Goal: Task Accomplishment & Management: Manage account settings

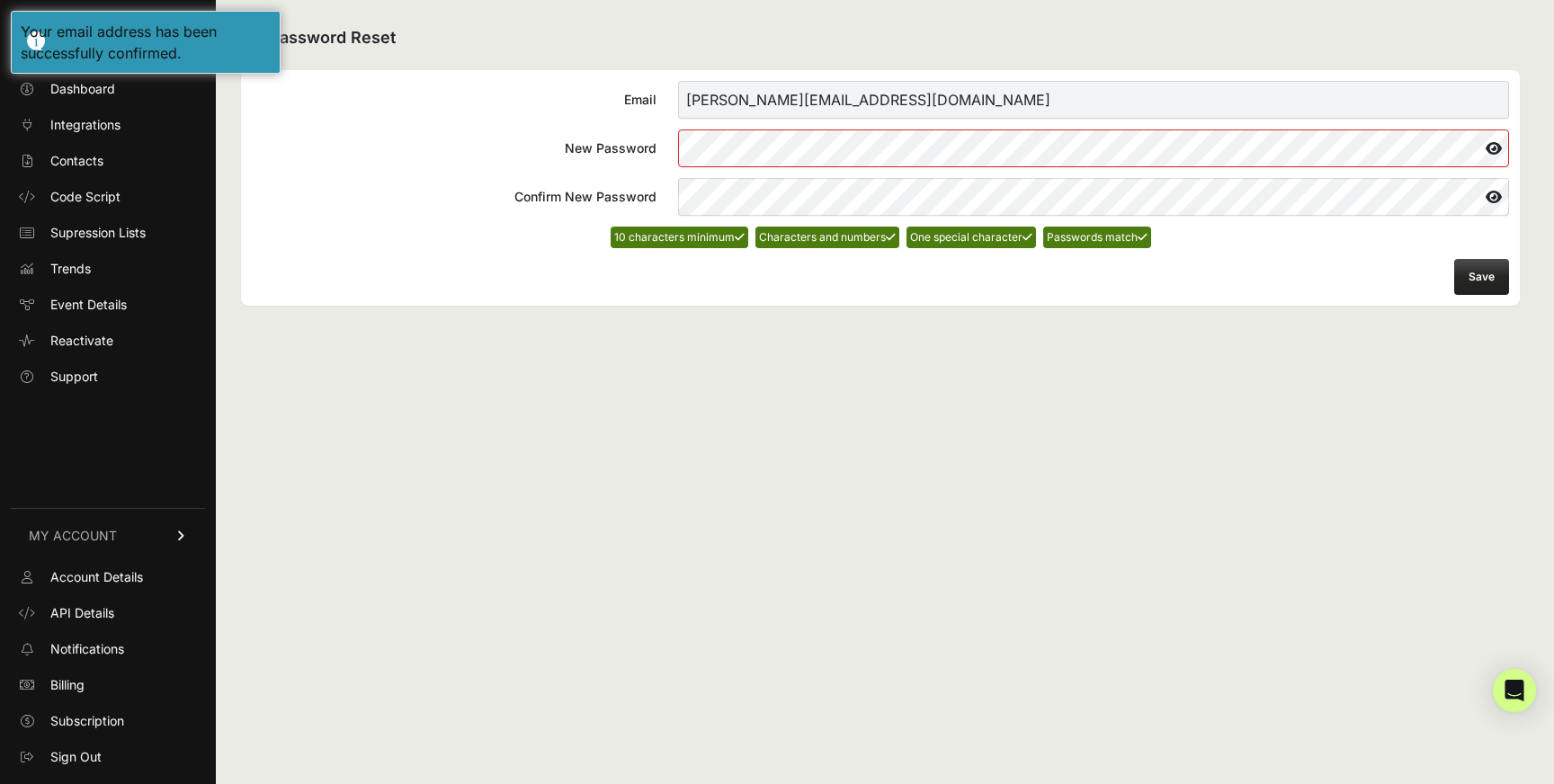
click at [1488, 265] on button "Save" at bounding box center [1480, 277] width 55 height 36
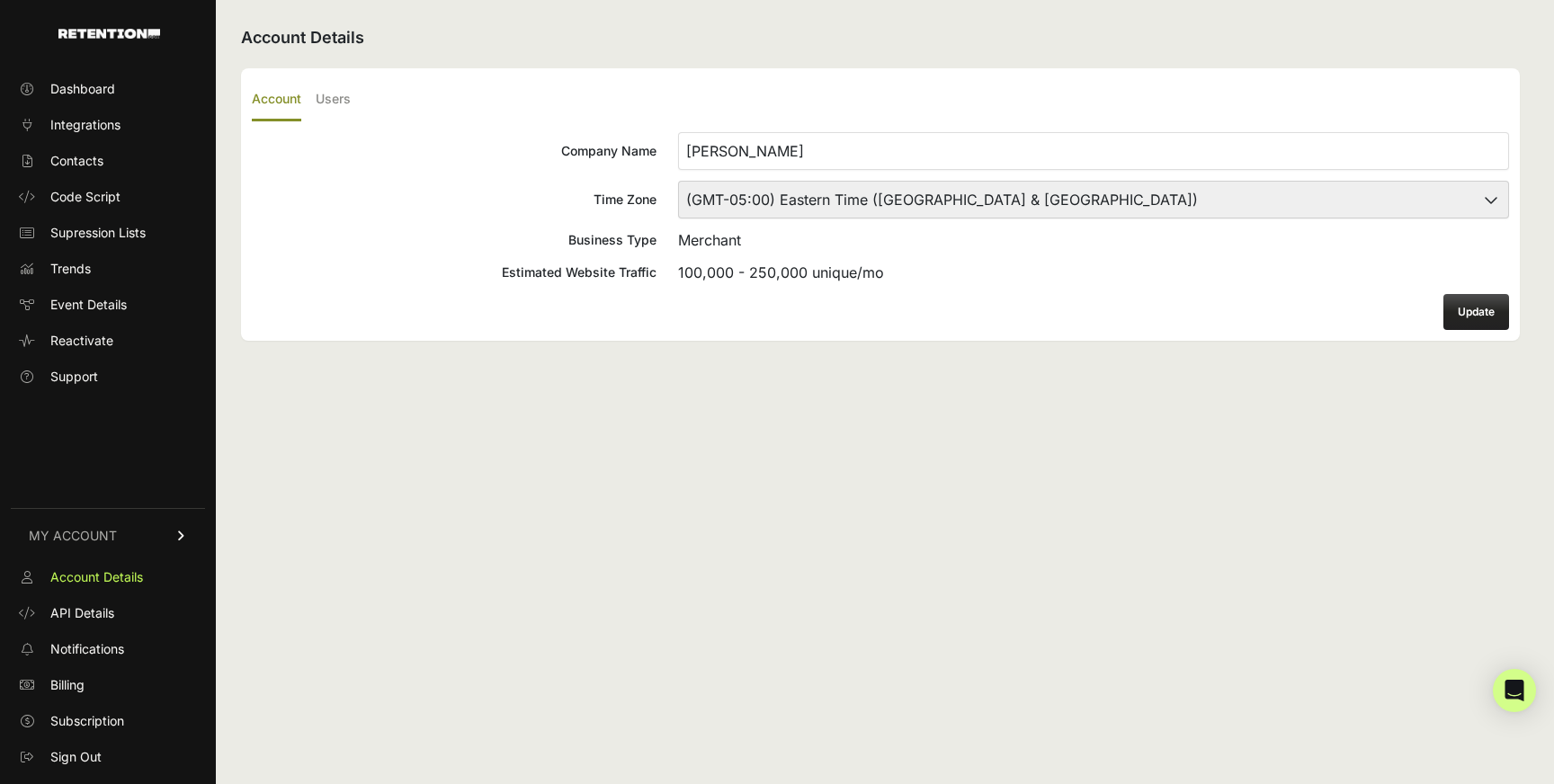
click at [1488, 320] on button "Update" at bounding box center [1475, 312] width 65 height 36
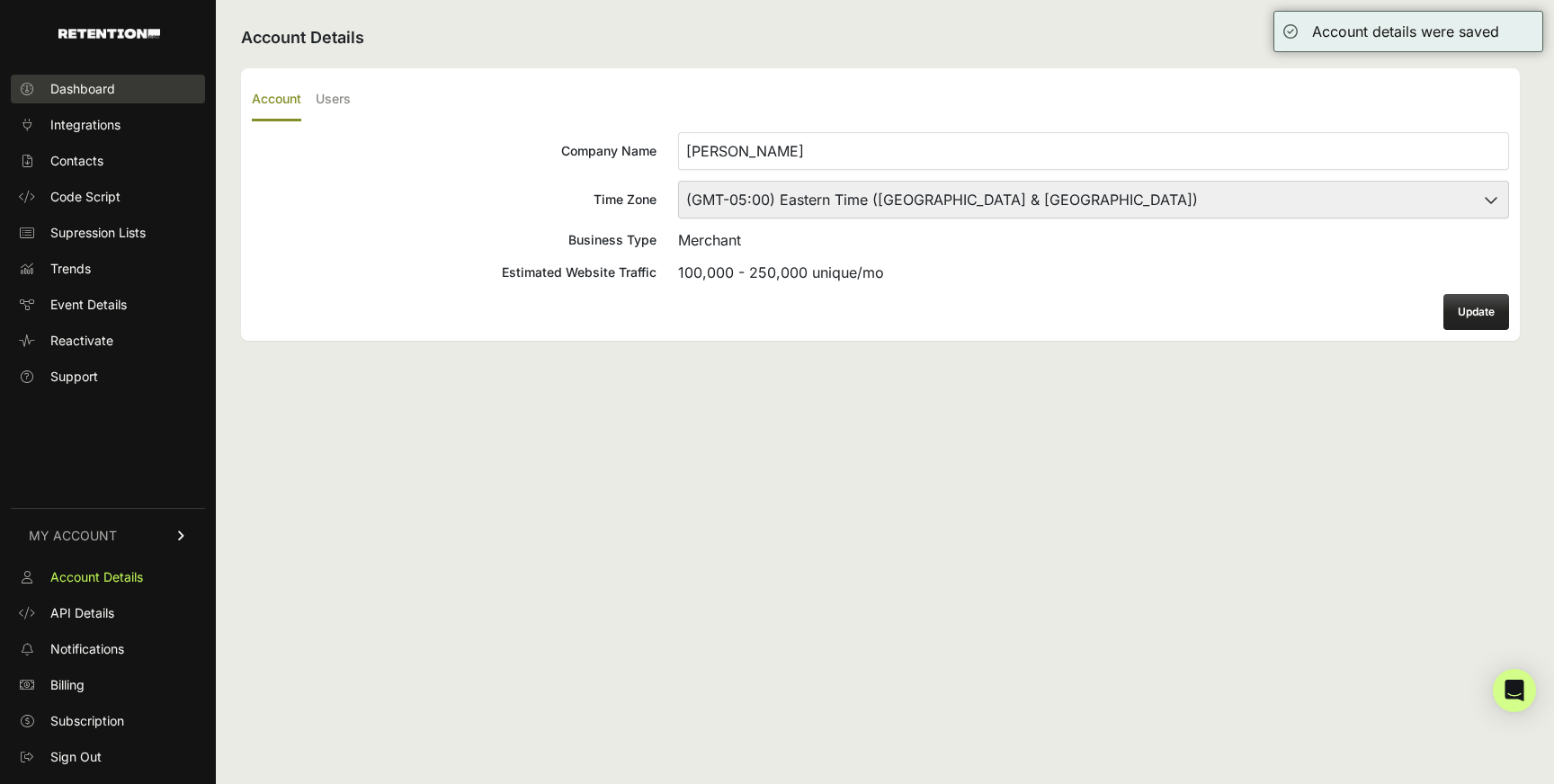
click at [94, 84] on span "Dashboard" at bounding box center [83, 88] width 65 height 18
